Goal: Information Seeking & Learning: Understand process/instructions

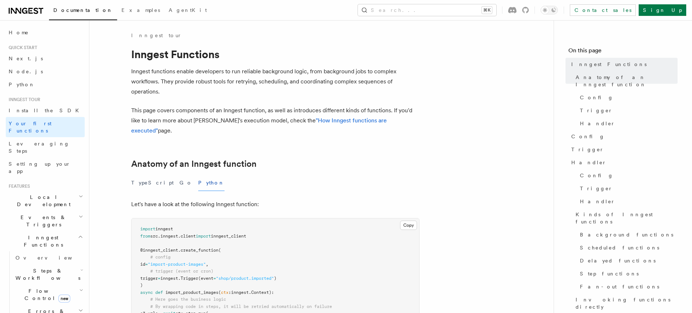
scroll to position [602, 0]
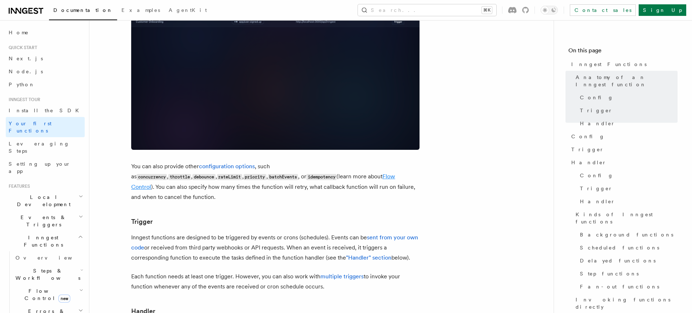
click at [273, 173] on link "Flow Control" at bounding box center [263, 181] width 264 height 17
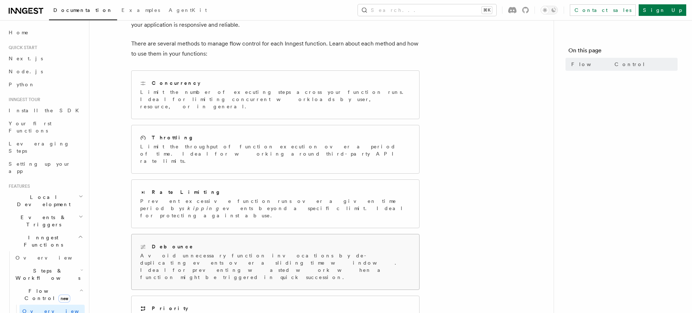
scroll to position [66, 0]
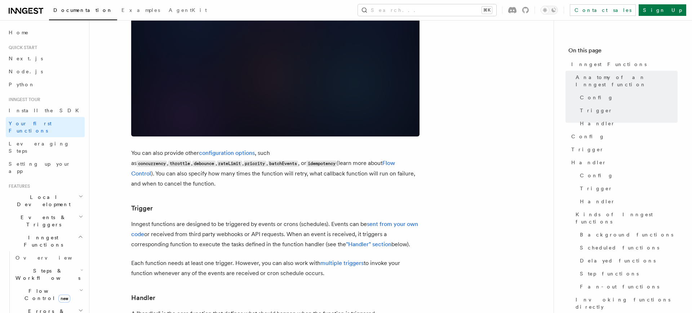
scroll to position [617, 0]
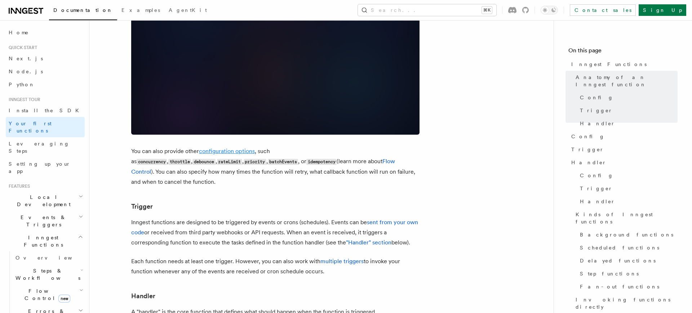
click at [242, 148] on link "configuration options" at bounding box center [227, 151] width 56 height 7
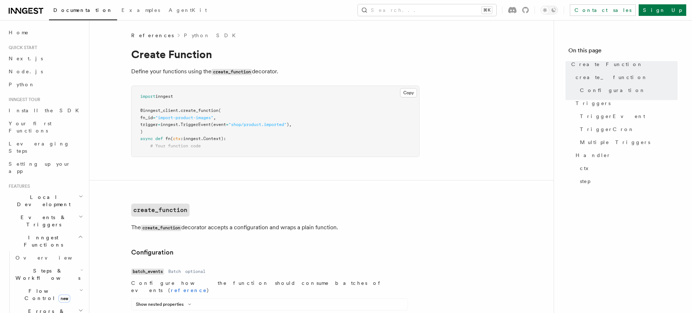
scroll to position [540, 0]
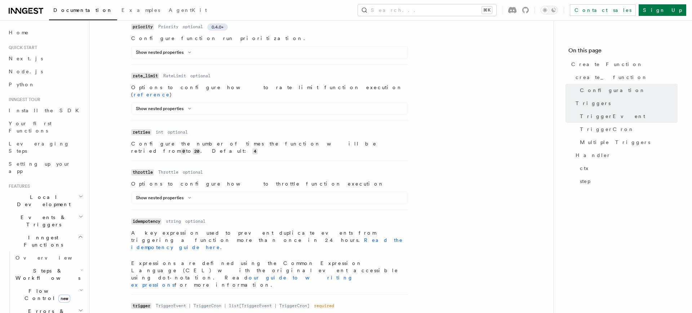
click at [210, 229] on p "A key expression used to prevent duplicate events from triggering a function mo…" at bounding box center [269, 240] width 277 height 22
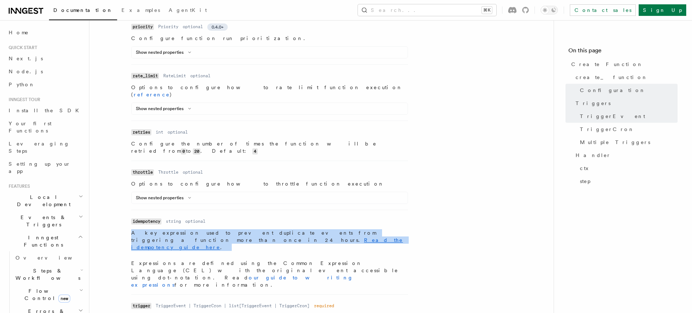
click at [210, 229] on p "A key expression used to prevent duplicate events from triggering a function mo…" at bounding box center [269, 240] width 277 height 22
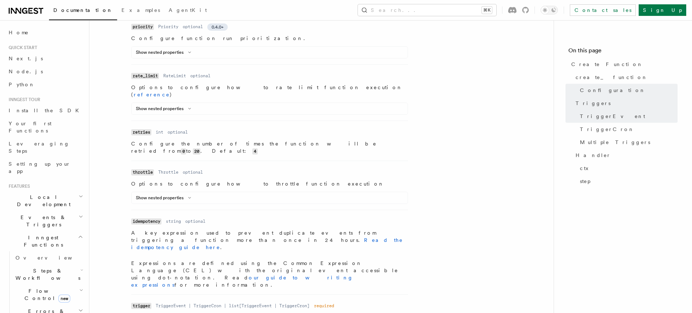
scroll to position [559, 0]
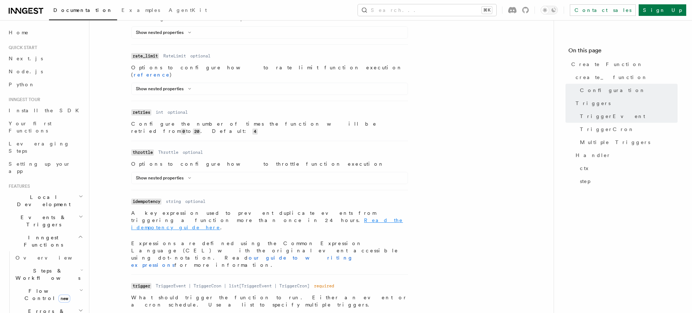
click at [158, 217] on link "Read the idempotency guide here" at bounding box center [267, 223] width 272 height 13
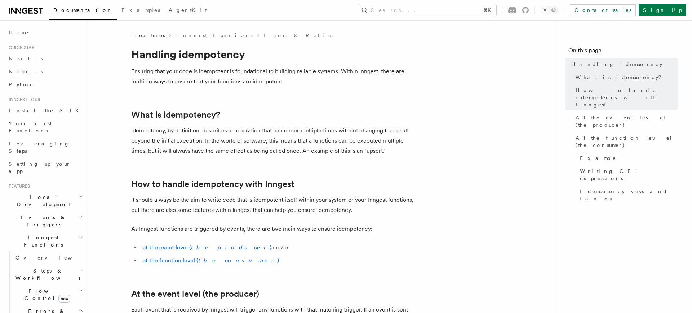
click at [184, 77] on p "Ensuring that your code is idempotent is foundational to building reliable syst…" at bounding box center [275, 76] width 289 height 20
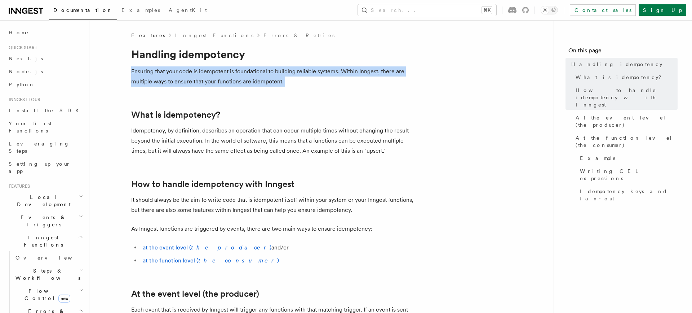
click at [184, 77] on p "Ensuring that your code is idempotent is foundational to building reliable syst…" at bounding box center [275, 76] width 289 height 20
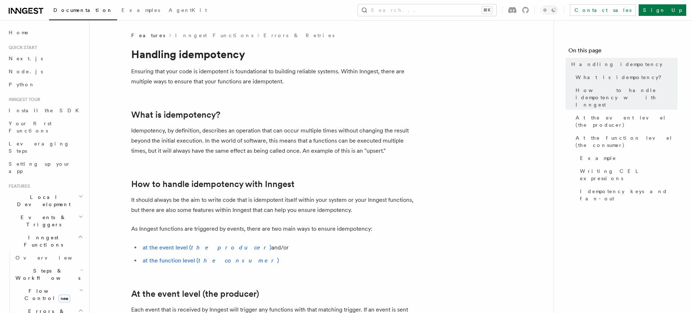
click at [183, 71] on p "Ensuring that your code is idempotent is foundational to building reliable syst…" at bounding box center [275, 76] width 289 height 20
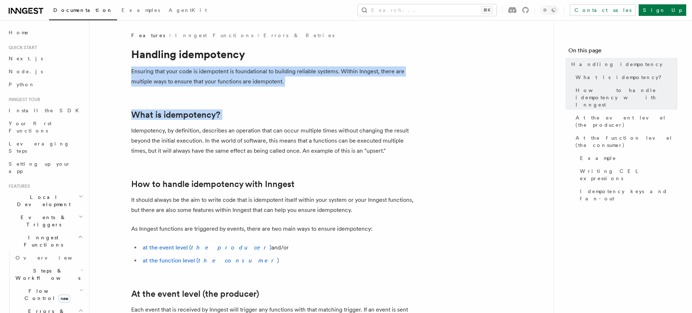
drag, startPoint x: 183, startPoint y: 71, endPoint x: 182, endPoint y: 107, distance: 35.7
